Goal: Task Accomplishment & Management: Use online tool/utility

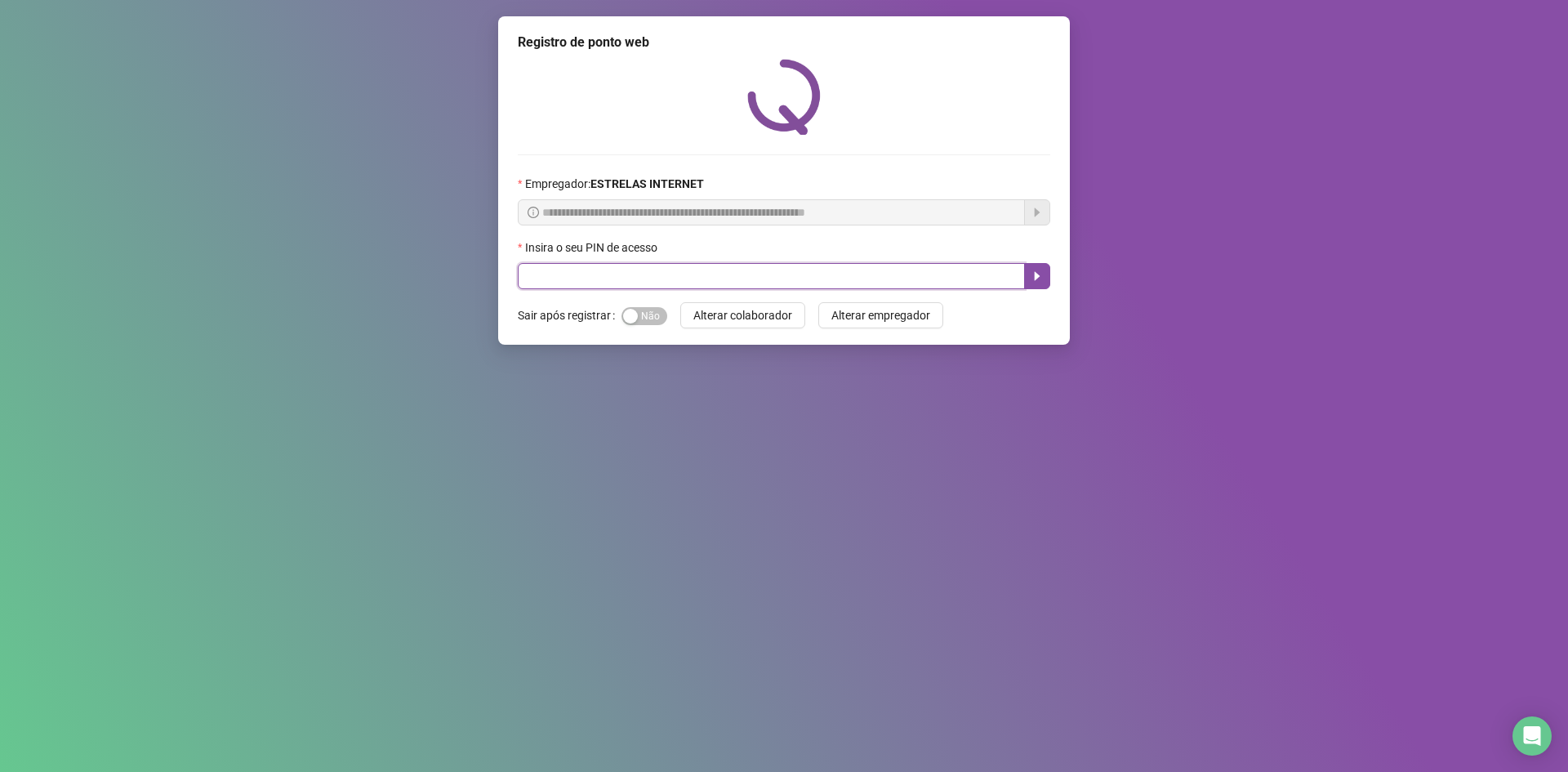
click at [664, 265] on input "text" at bounding box center [771, 276] width 507 height 26
type input "*****"
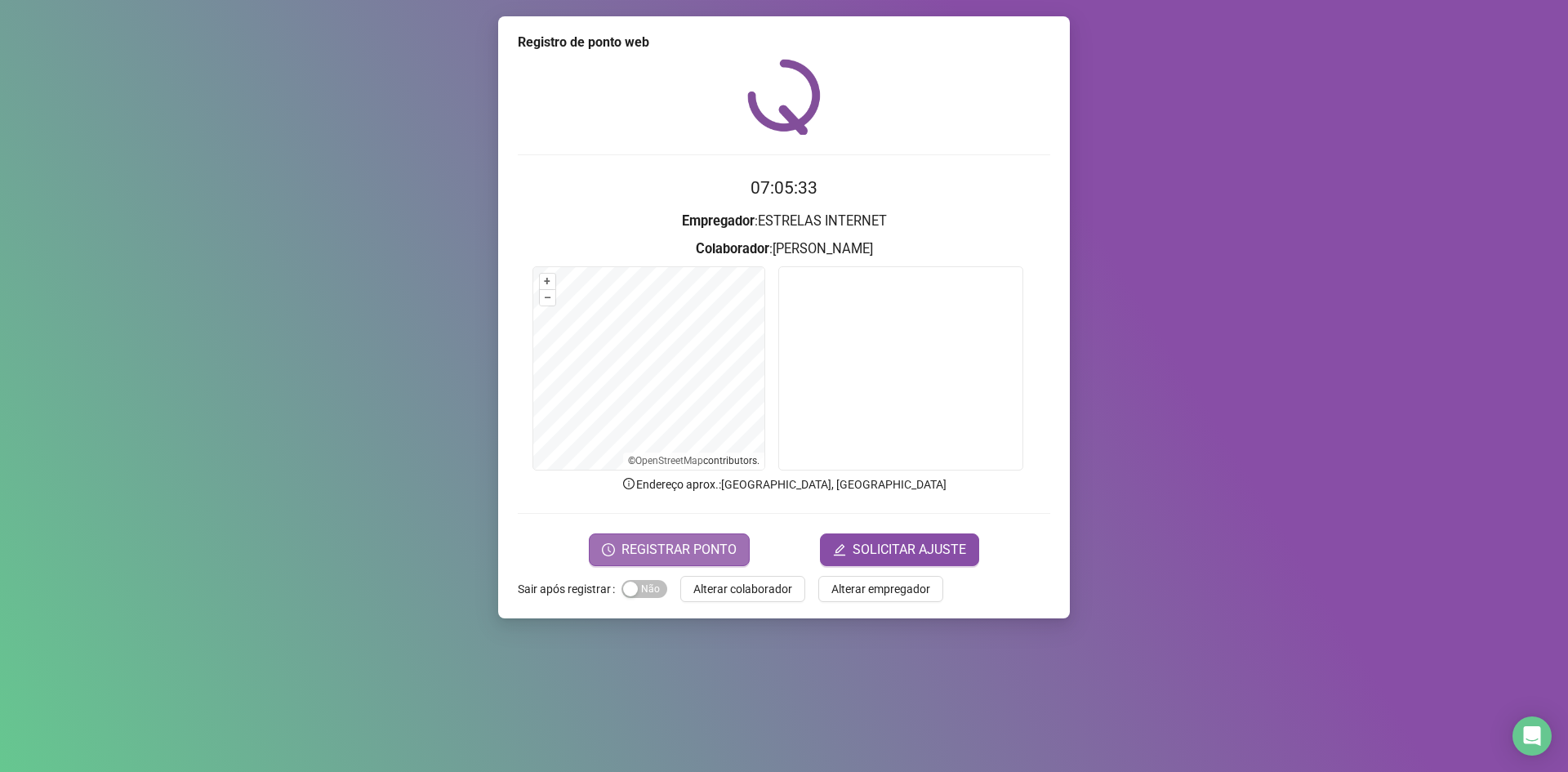
click at [653, 551] on span "REGISTRAR PONTO" at bounding box center [679, 549] width 115 height 20
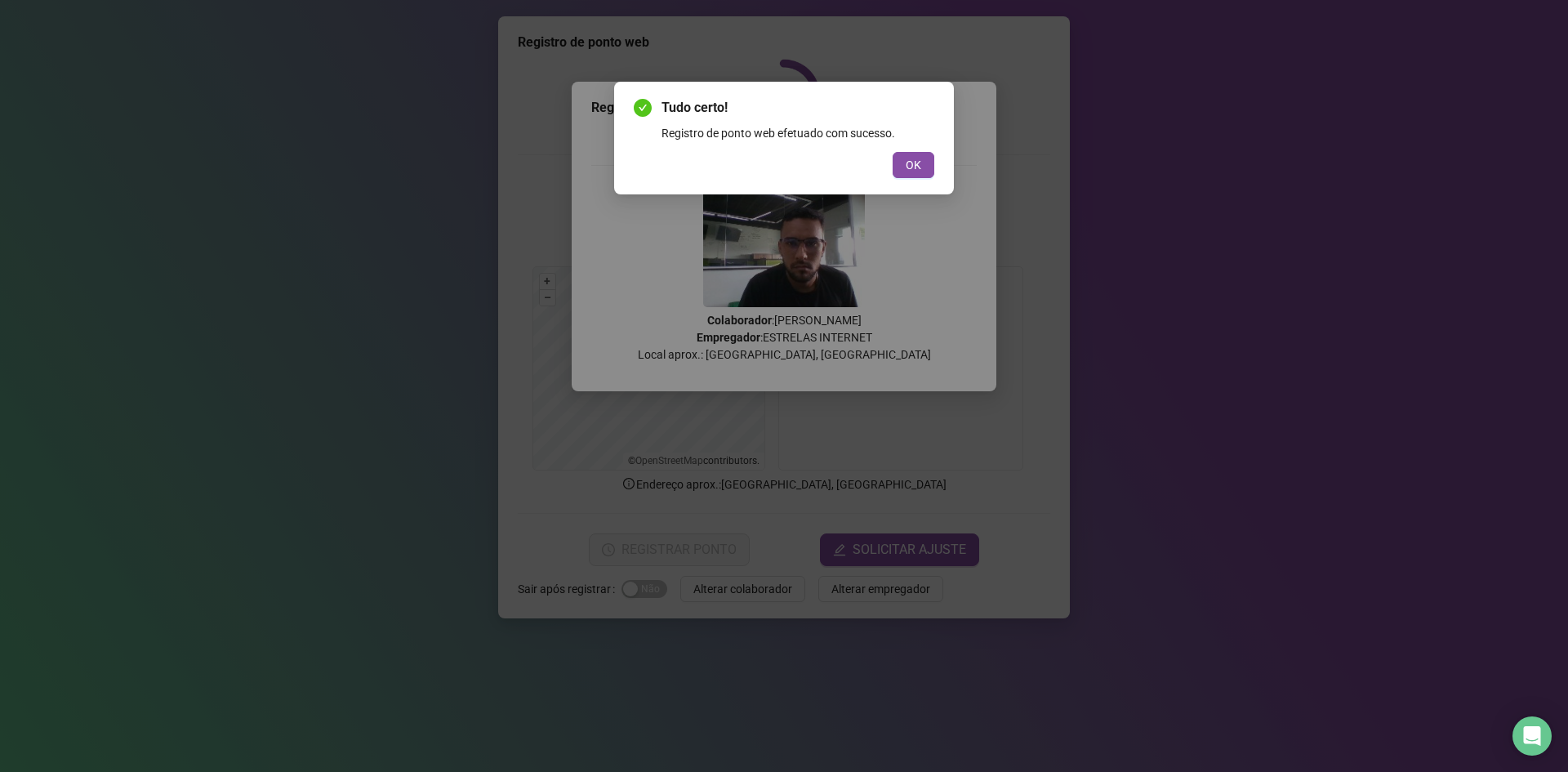
click at [917, 159] on span "OK" at bounding box center [913, 164] width 16 height 18
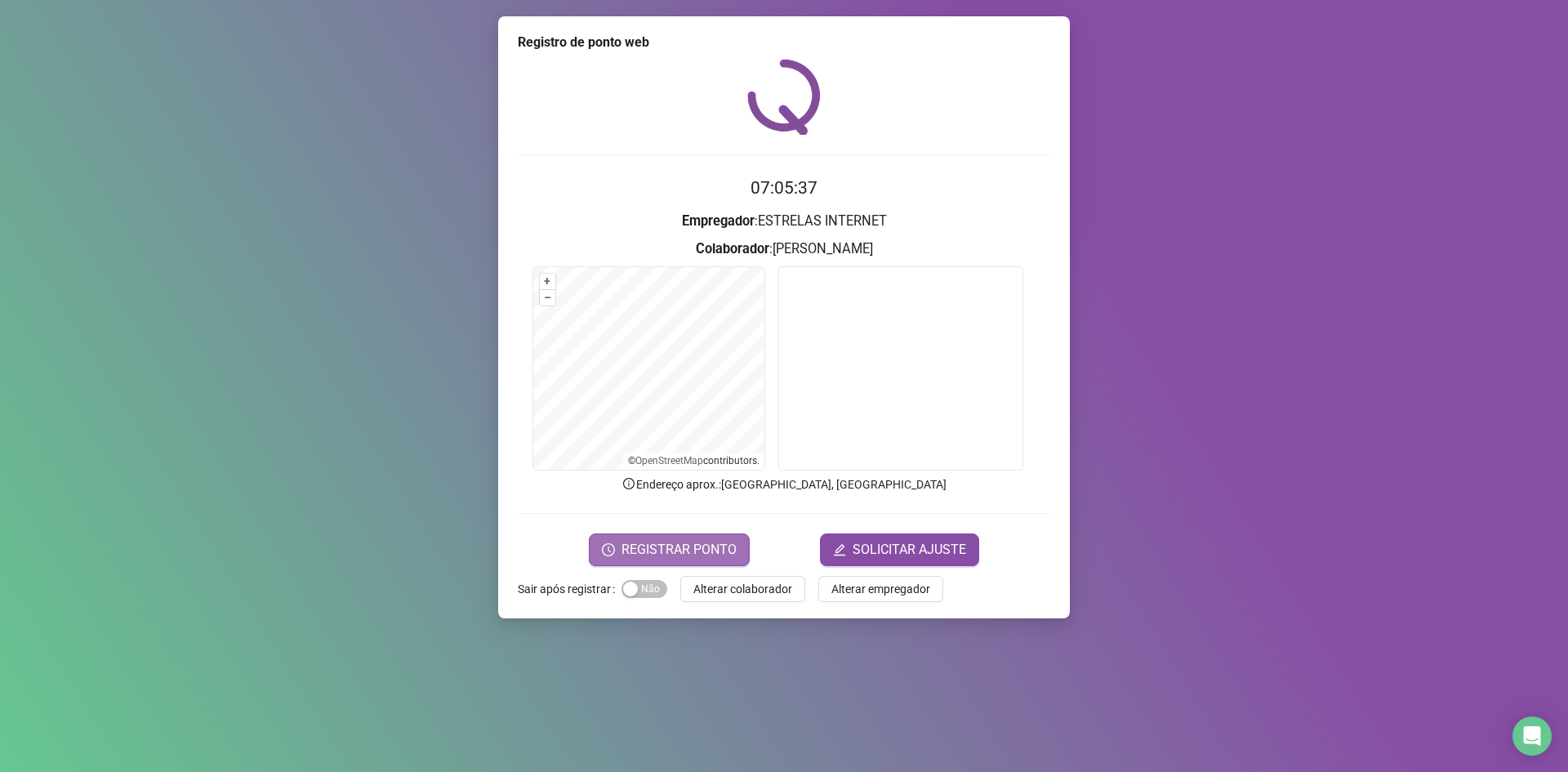
click at [669, 550] on span "REGISTRAR PONTO" at bounding box center [679, 549] width 115 height 20
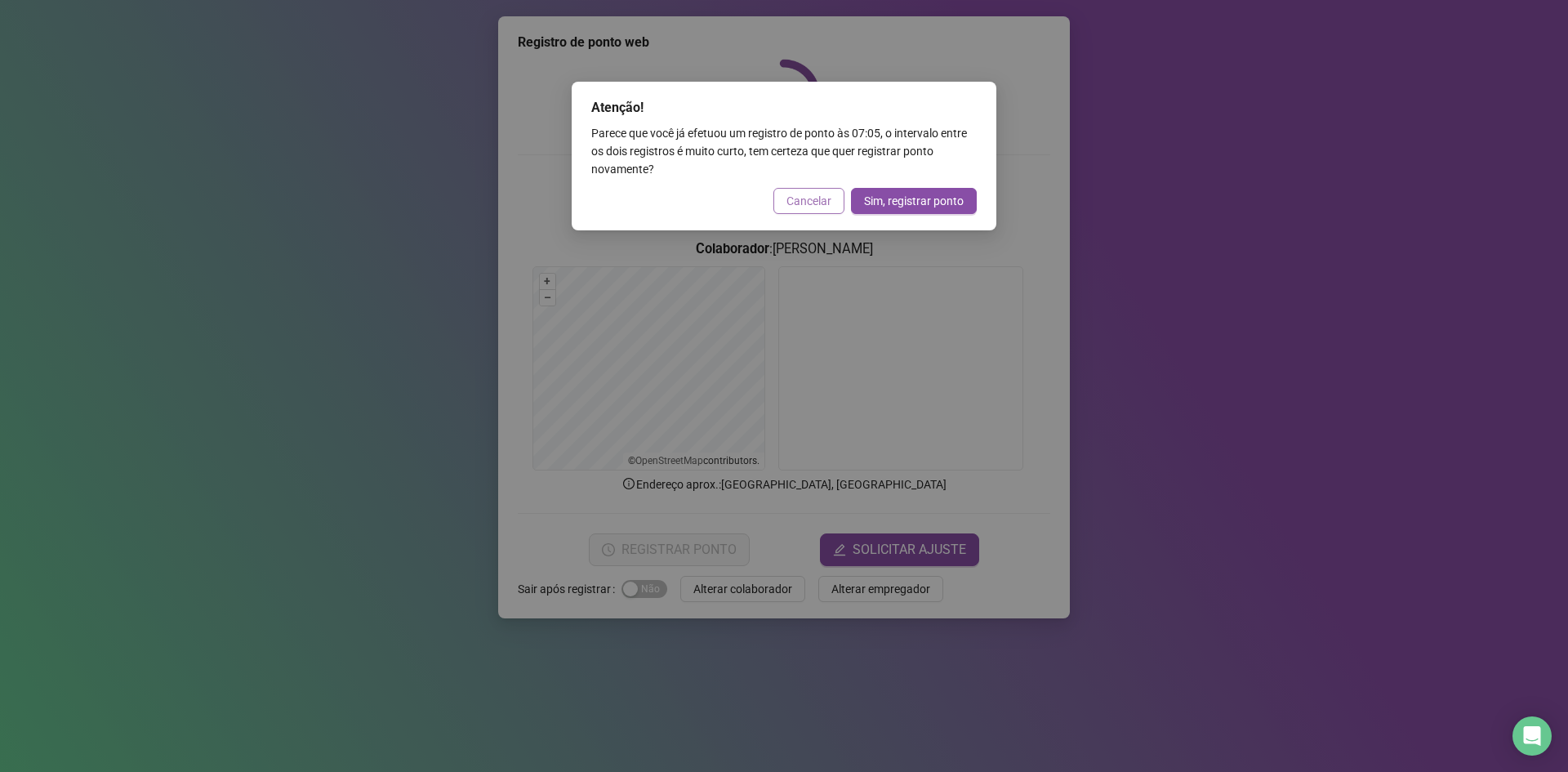
click at [795, 200] on span "Cancelar" at bounding box center [808, 200] width 45 height 18
